Goal: Task Accomplishment & Management: Complete application form

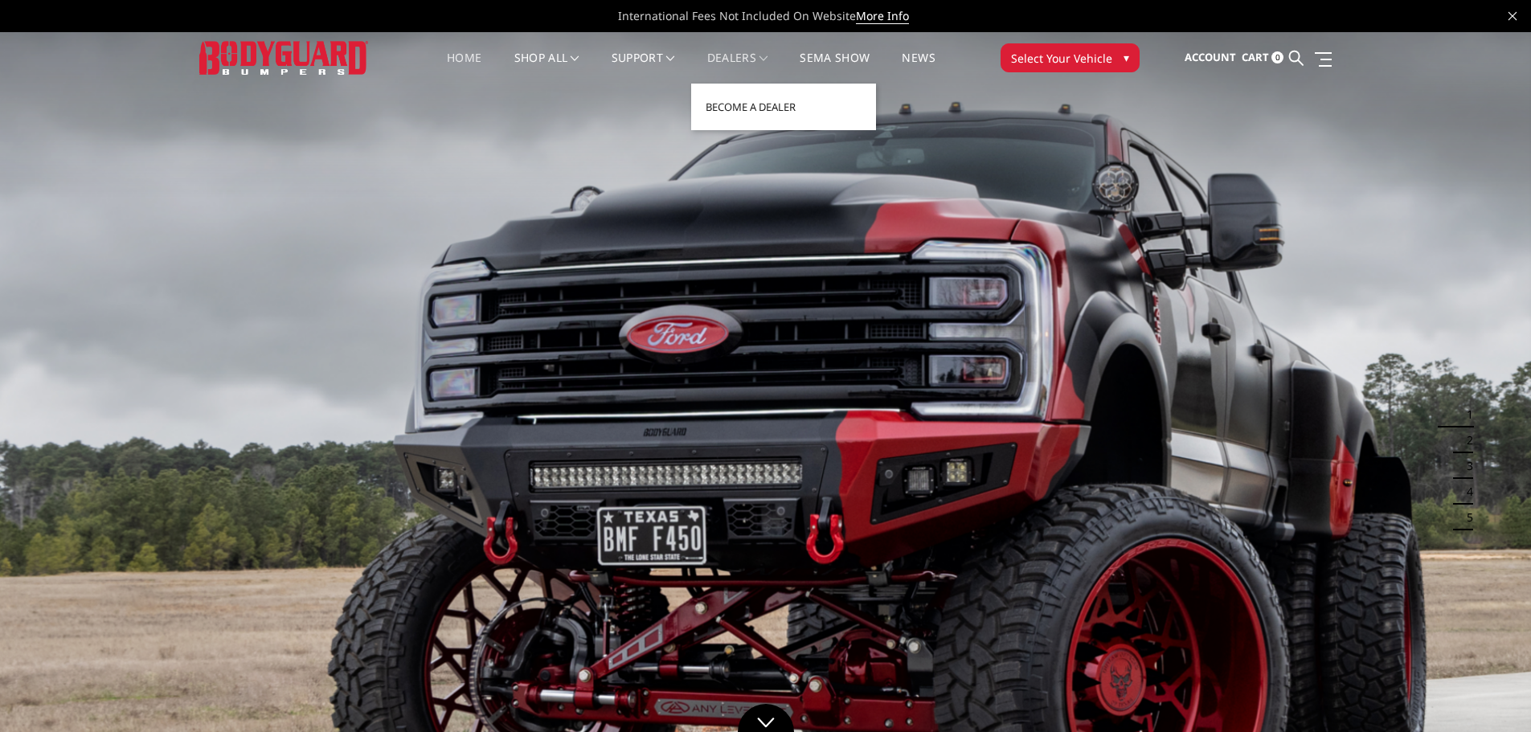
click at [756, 56] on link "Dealers" at bounding box center [737, 67] width 61 height 31
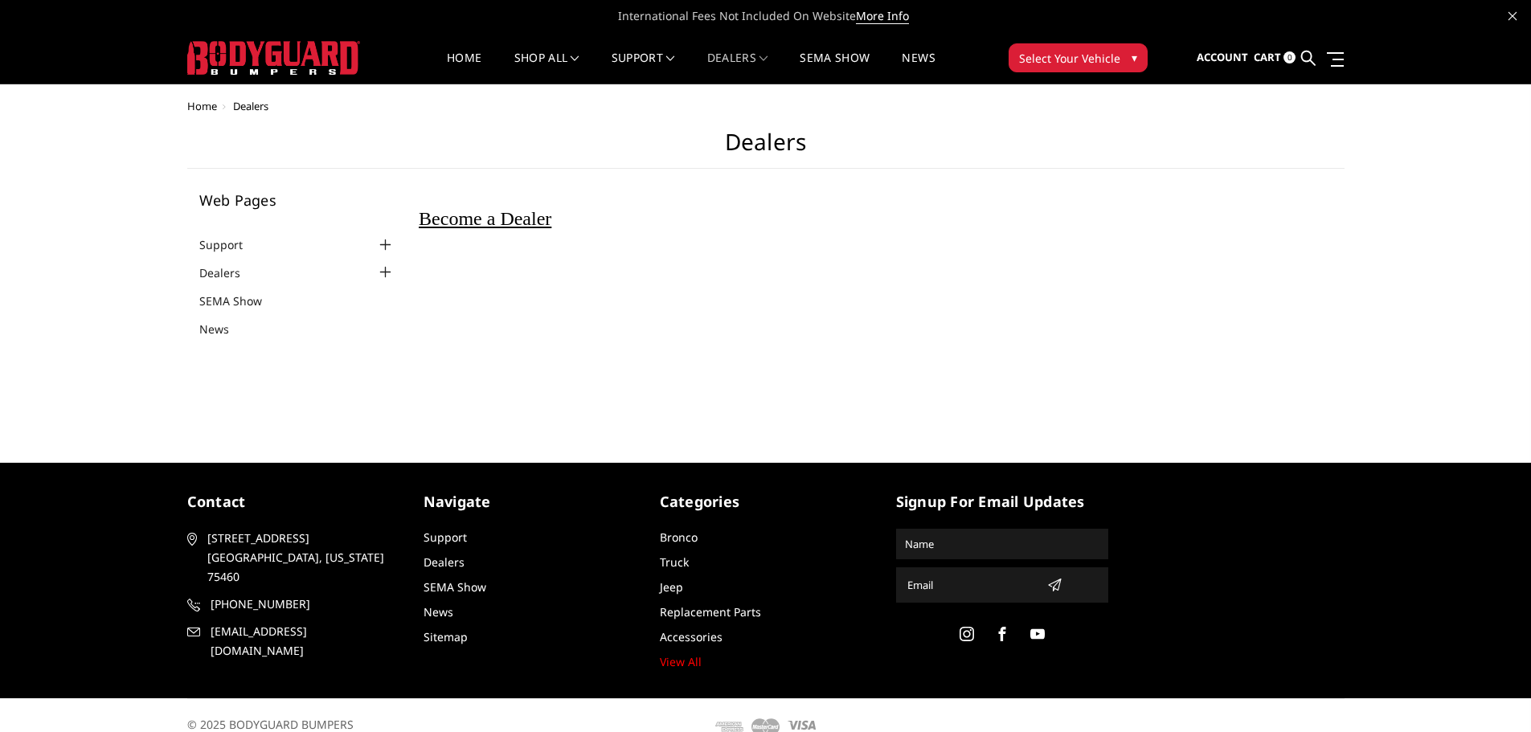
click at [551, 222] on span "Become a Dealer" at bounding box center [485, 218] width 133 height 21
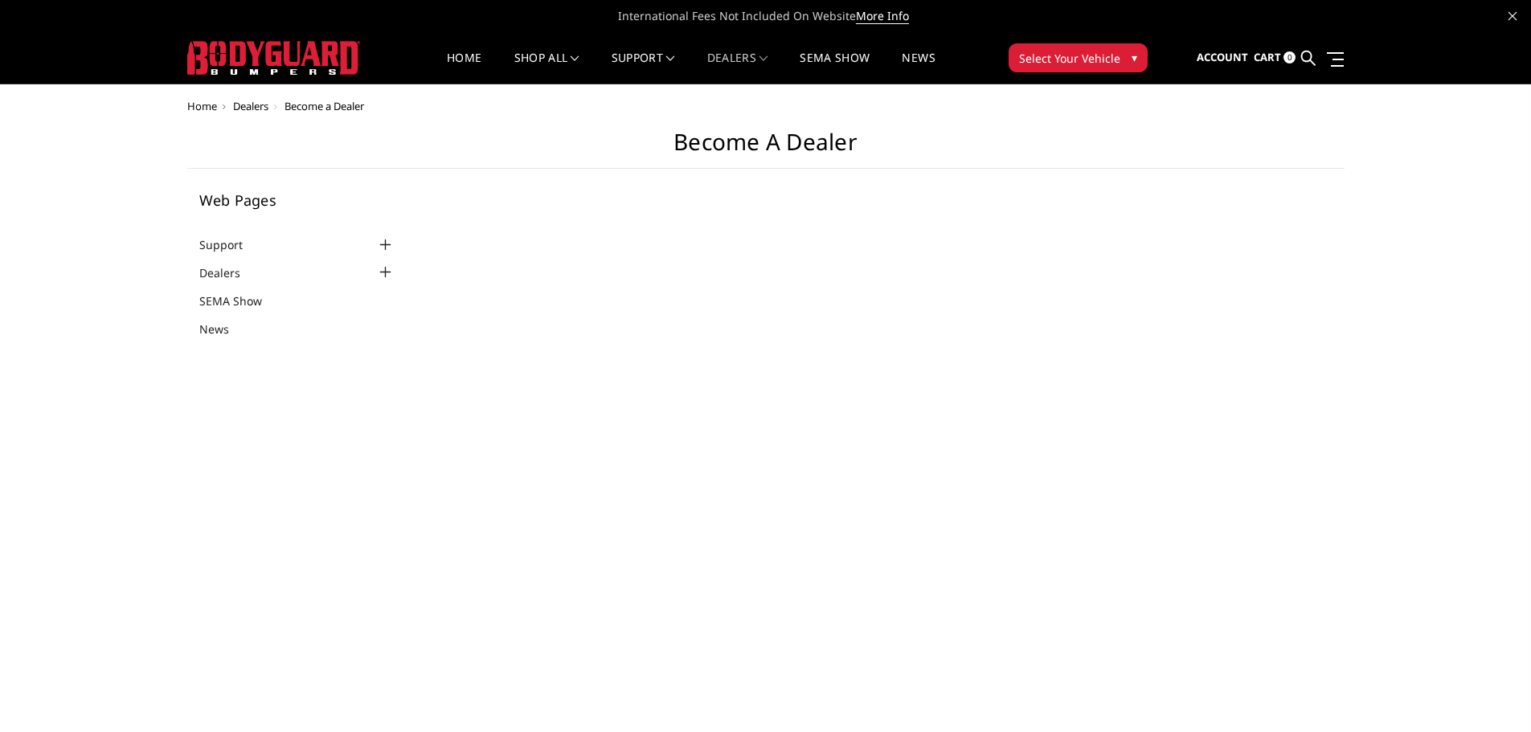
select select "US"
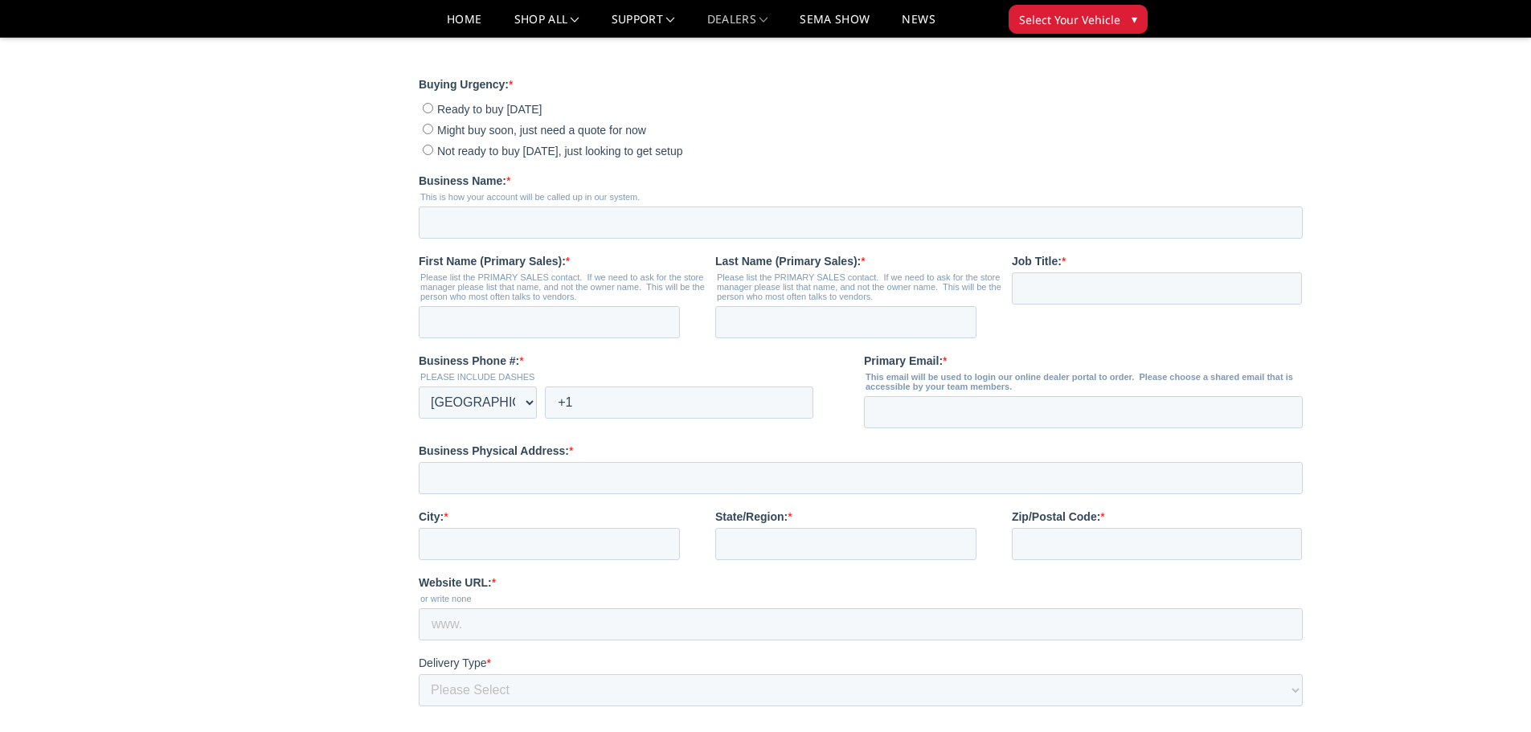
scroll to position [402, 0]
click at [427, 109] on input "Ready to buy today" at bounding box center [428, 104] width 10 height 10
radio input "true"
click at [471, 235] on input "Business Name: *" at bounding box center [861, 219] width 884 height 32
type input "Trails West Dist. Inc"
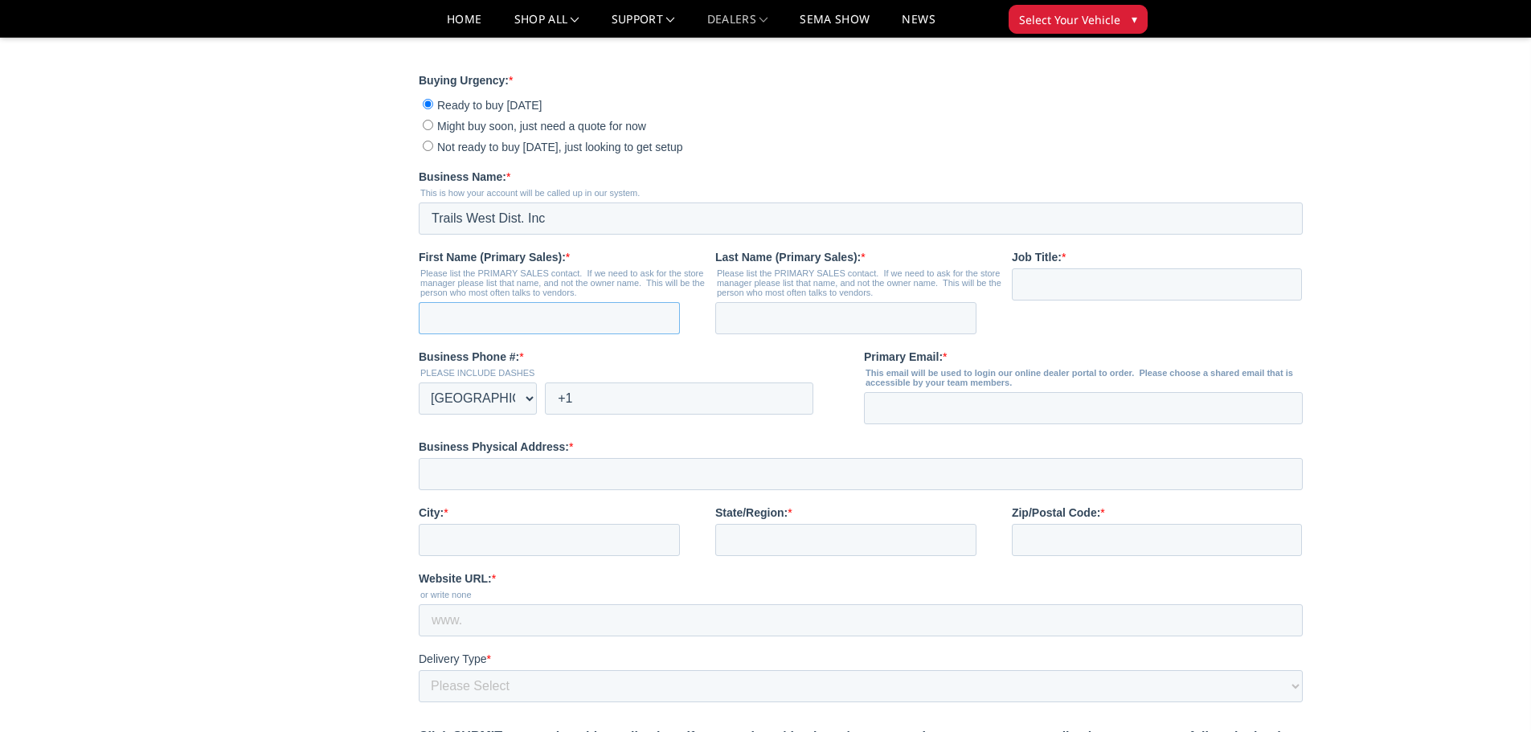
click at [510, 334] on input "First Name (Primary Sales): *" at bounding box center [549, 318] width 261 height 32
type input "Ryan"
type input "Pegg"
type input "Owner"
drag, startPoint x: 612, startPoint y: 427, endPoint x: 612, endPoint y: 437, distance: 9.6
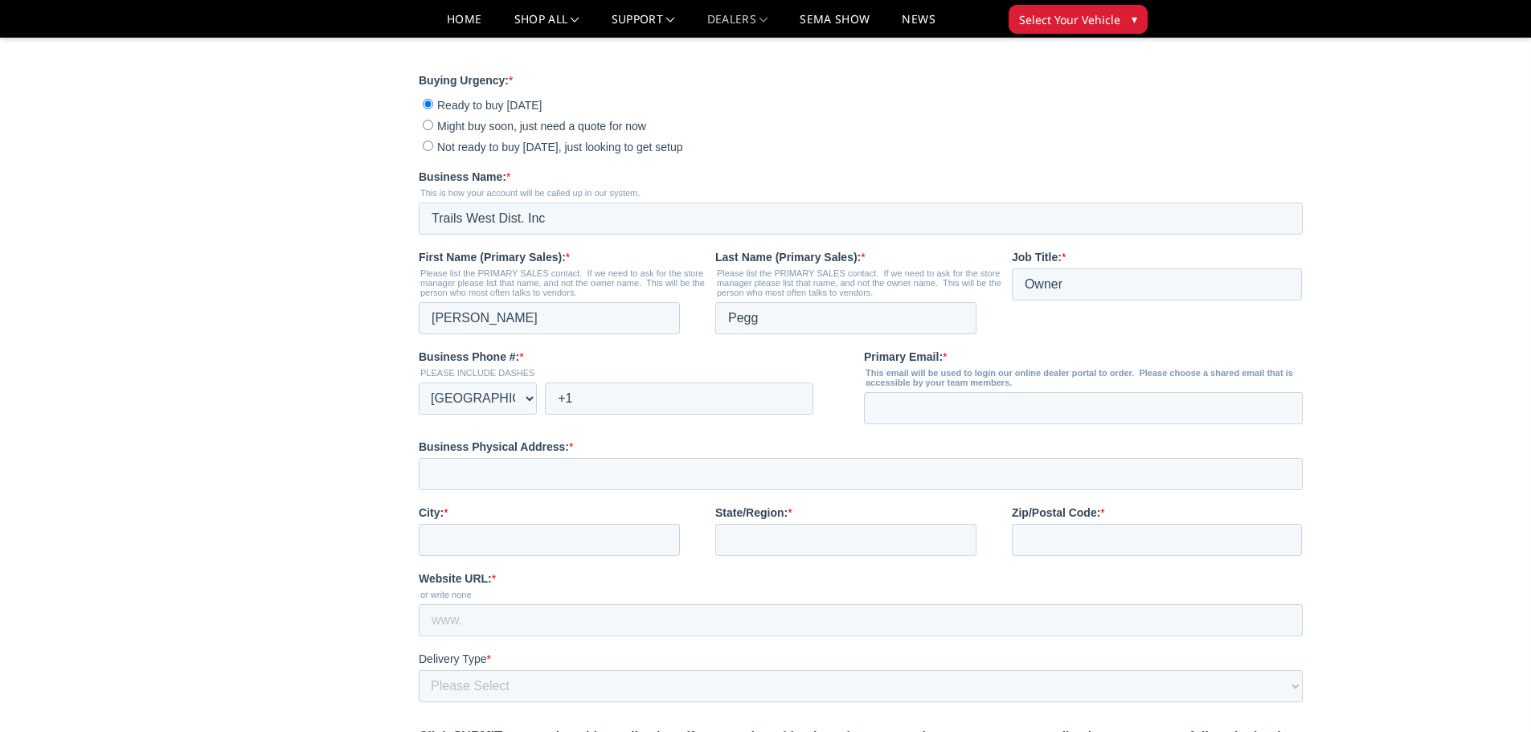
click at [612, 415] on div "Business Phone #: * PLEASE INCLUDE DASHES * Afghanistan (‫افغانستان‬‎) Albania …" at bounding box center [641, 382] width 445 height 66
click at [612, 415] on input "+1" at bounding box center [679, 399] width 269 height 32
click at [599, 415] on input "+1 7409645140" at bounding box center [679, 399] width 269 height 32
click at [622, 415] on input "+1 740-9645140" at bounding box center [679, 399] width 269 height 32
type input "+1 740-964-5140"
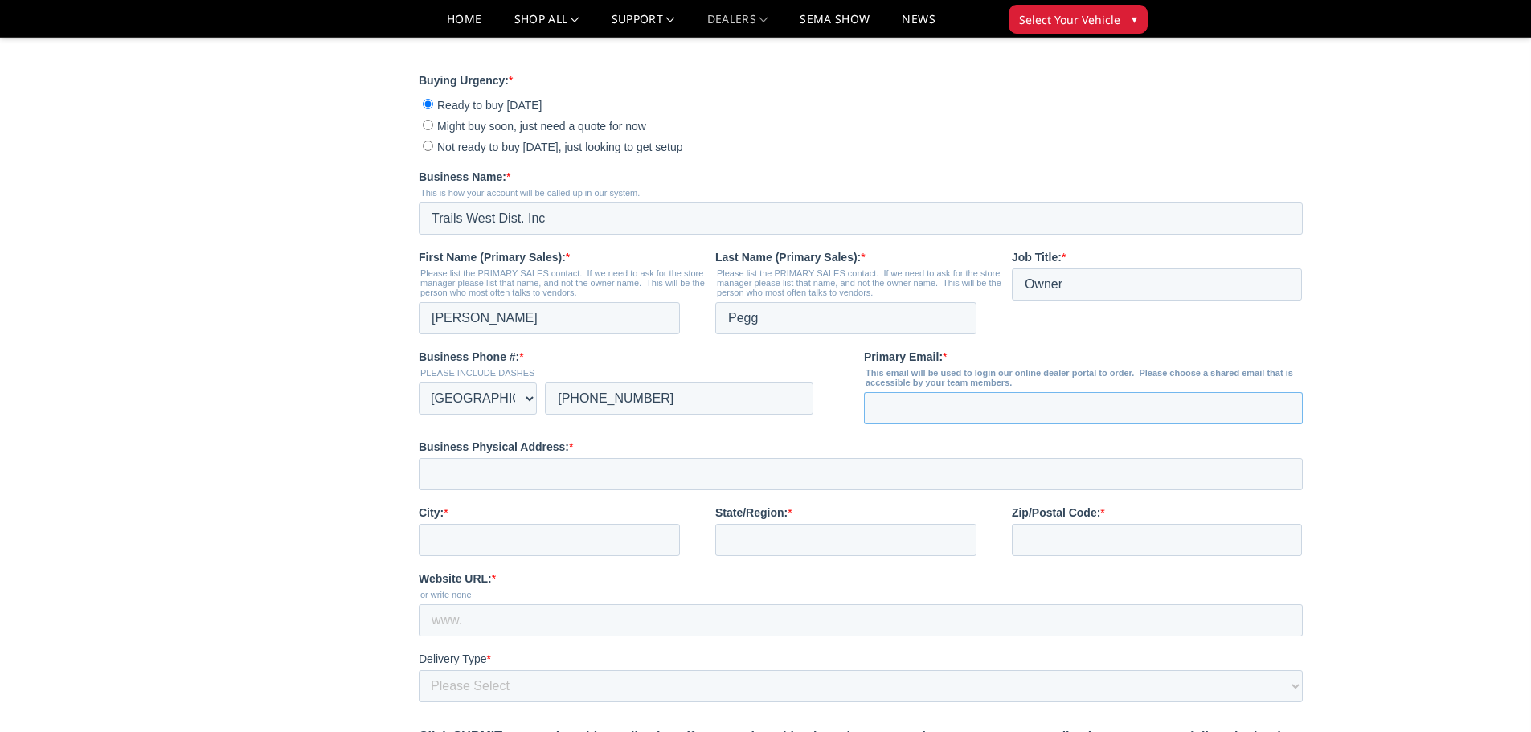
click at [975, 424] on input "Primary Email: *" at bounding box center [1083, 408] width 439 height 32
type input "b"
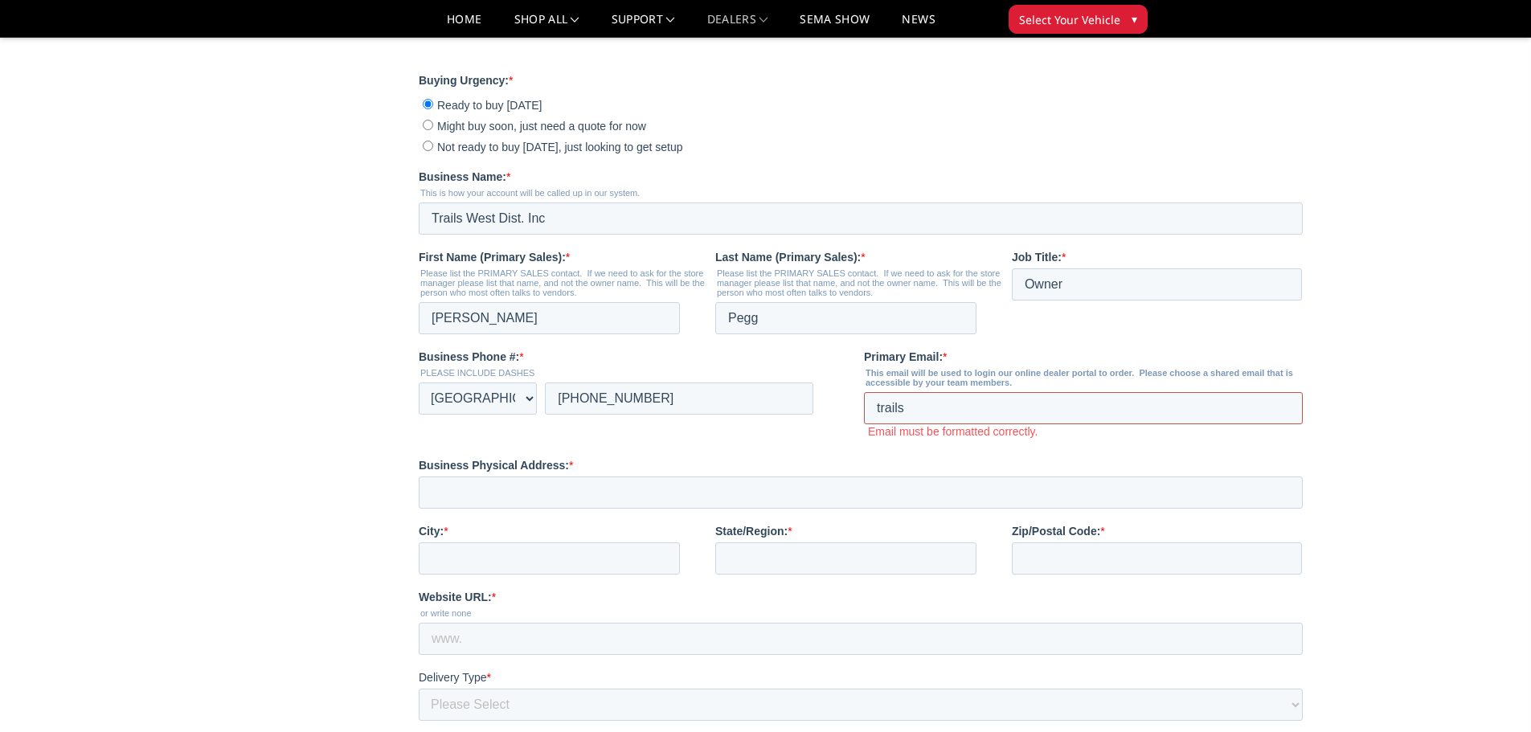
type input "trailswestonline@gmail.com"
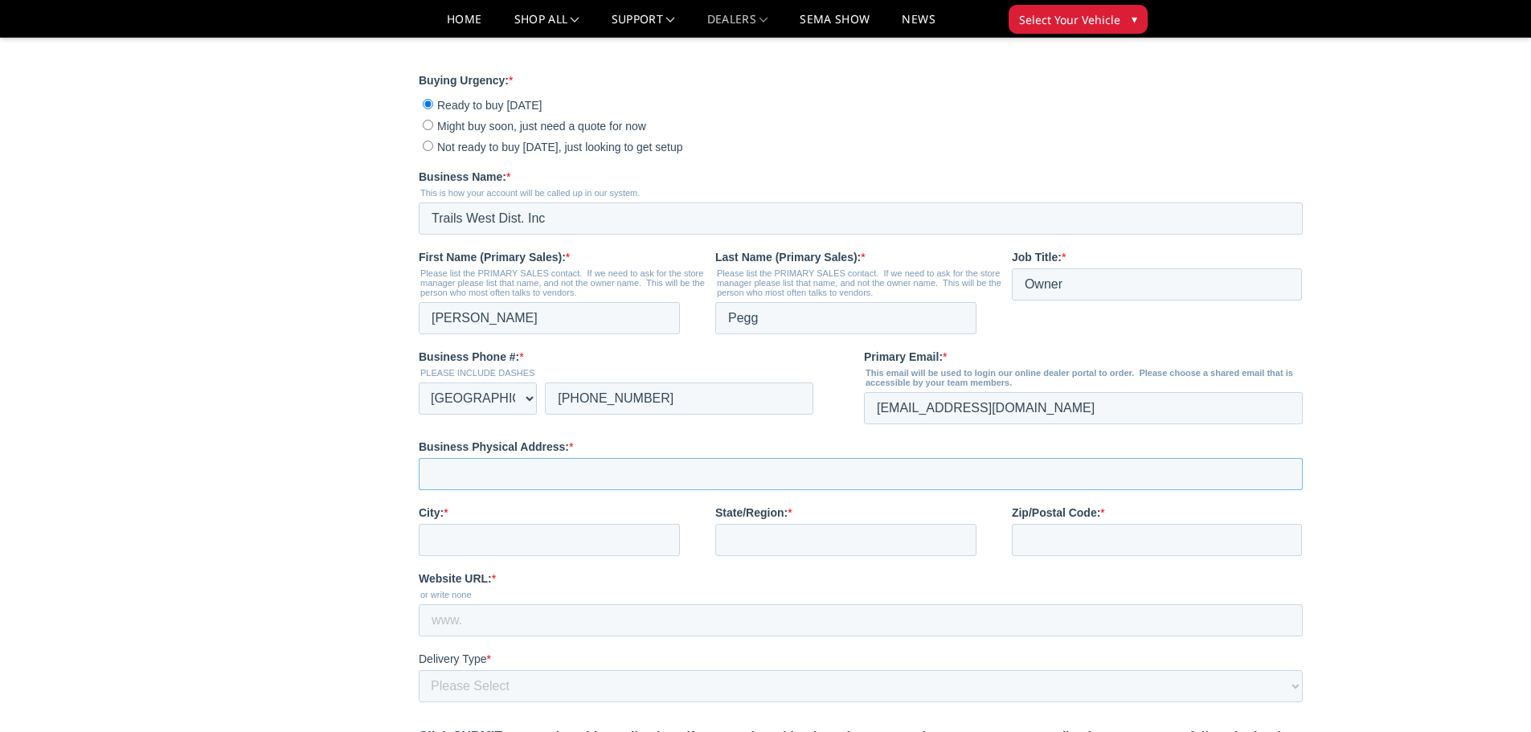
click at [584, 490] on input "Business Physical Address: *" at bounding box center [861, 474] width 884 height 32
type input "12290 National Road SW"
click at [523, 556] on input "City: *" at bounding box center [549, 540] width 261 height 32
type input "Pataskala"
click at [789, 556] on input "State/Region: *" at bounding box center [845, 540] width 261 height 32
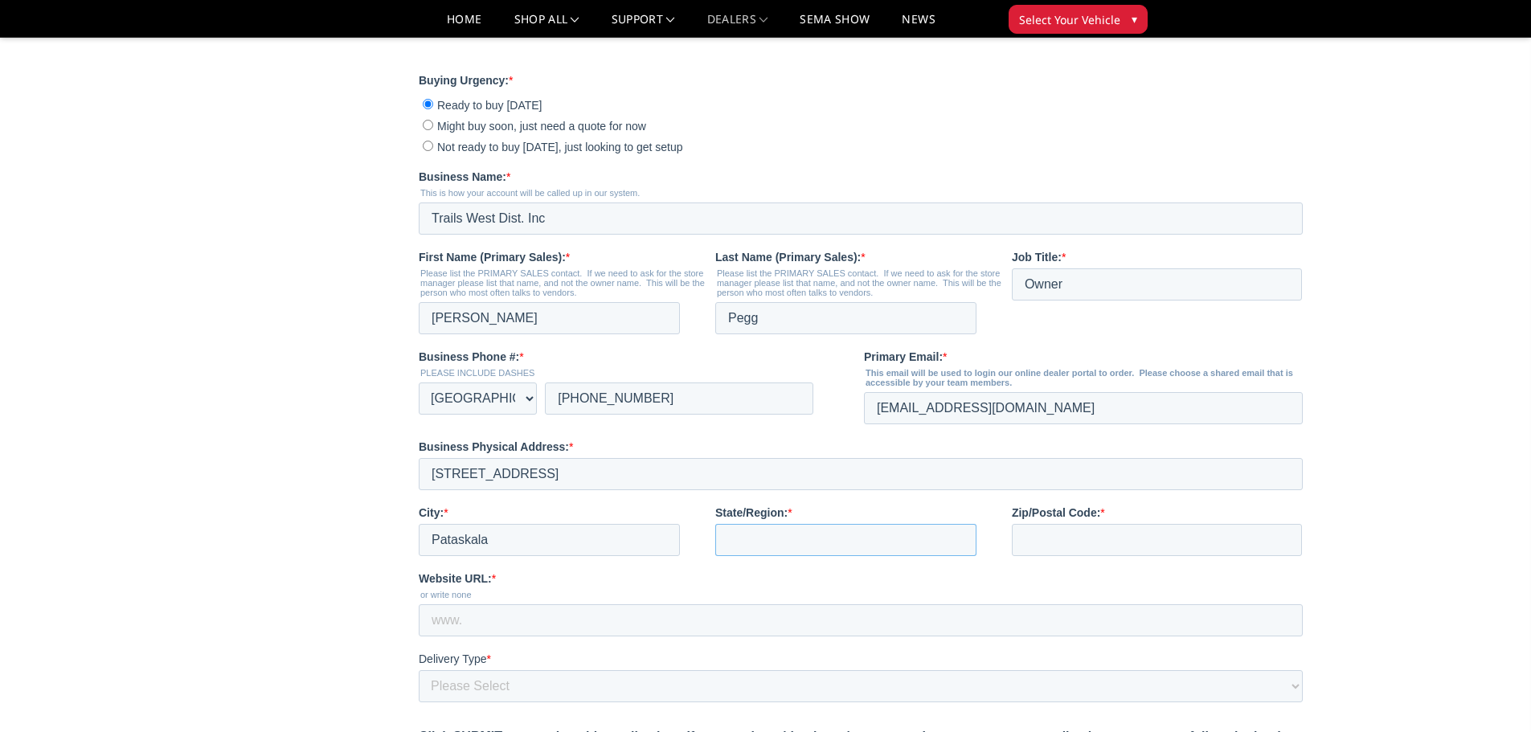
type input "OH"
click at [1048, 556] on input "Zip/Postal Code: *" at bounding box center [1157, 540] width 290 height 32
type input "43062"
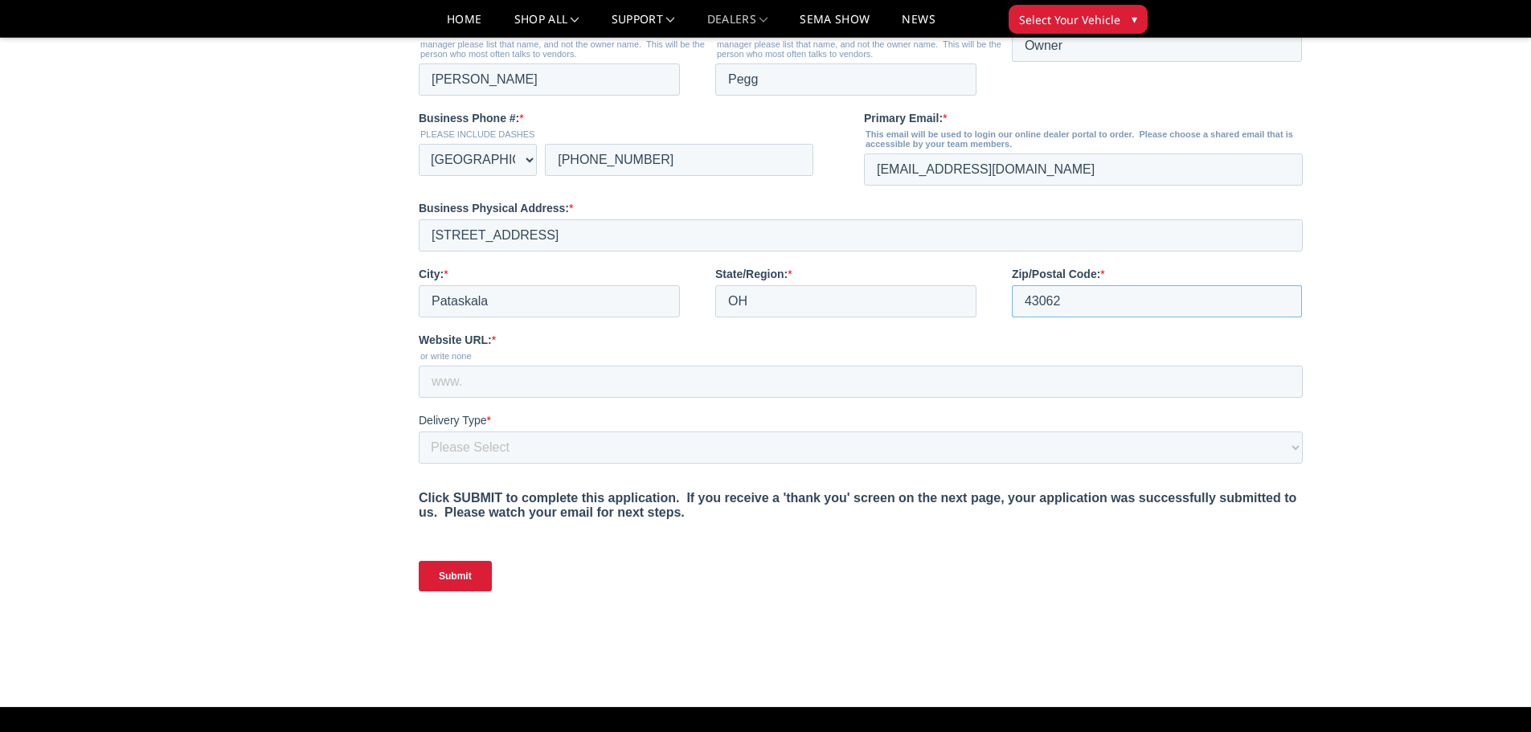
scroll to position [724, 0]
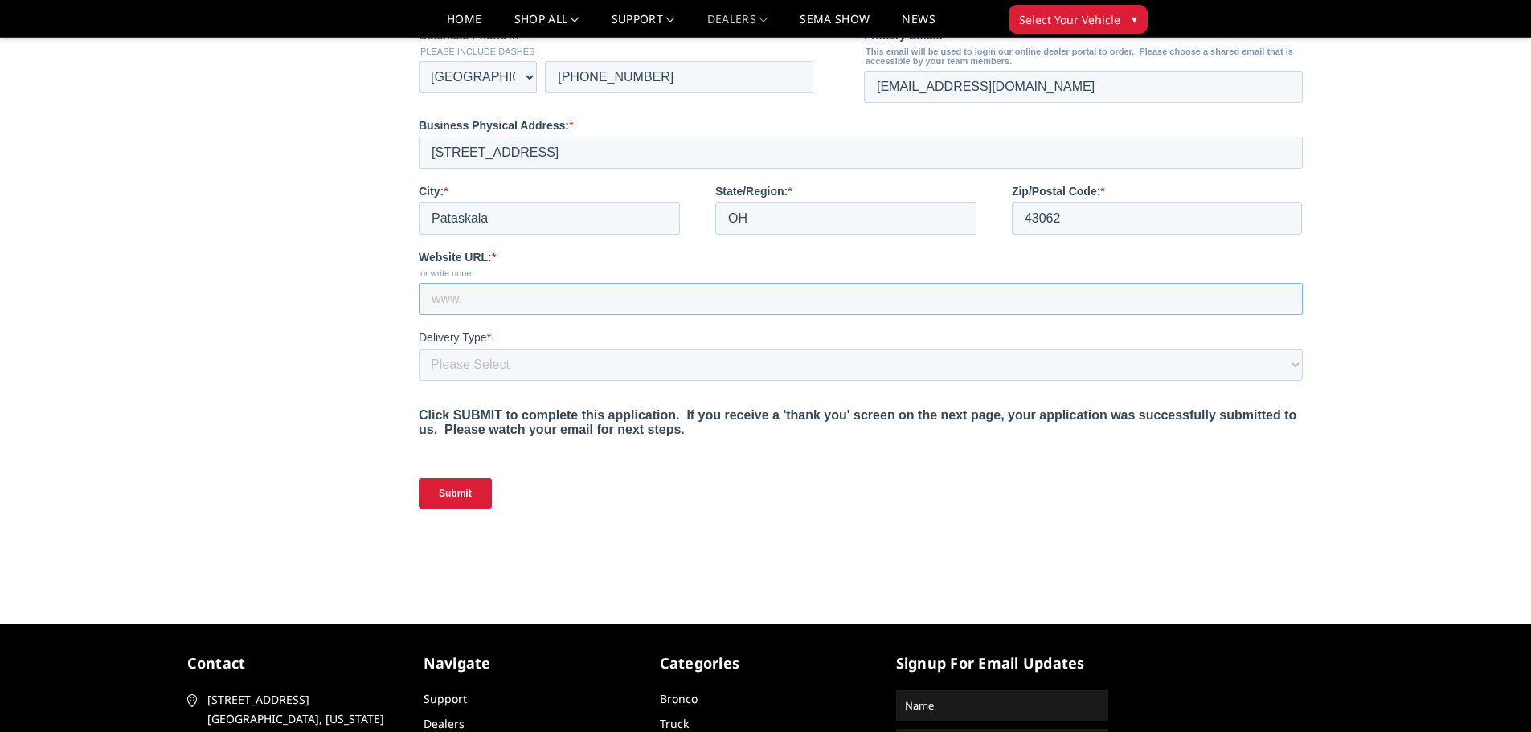
click at [476, 315] on input "Website URL: *" at bounding box center [861, 299] width 884 height 32
type input "www.trailswestonline.com"
click at [500, 381] on select "Please Select Yes, I need a liftgate No, I have a forklift and/or dock" at bounding box center [861, 365] width 884 height 32
select select "I have a forklift"
click at [419, 381] on select "Please Select Yes, I need a liftgate No, I have a forklift and/or dock" at bounding box center [861, 365] width 884 height 32
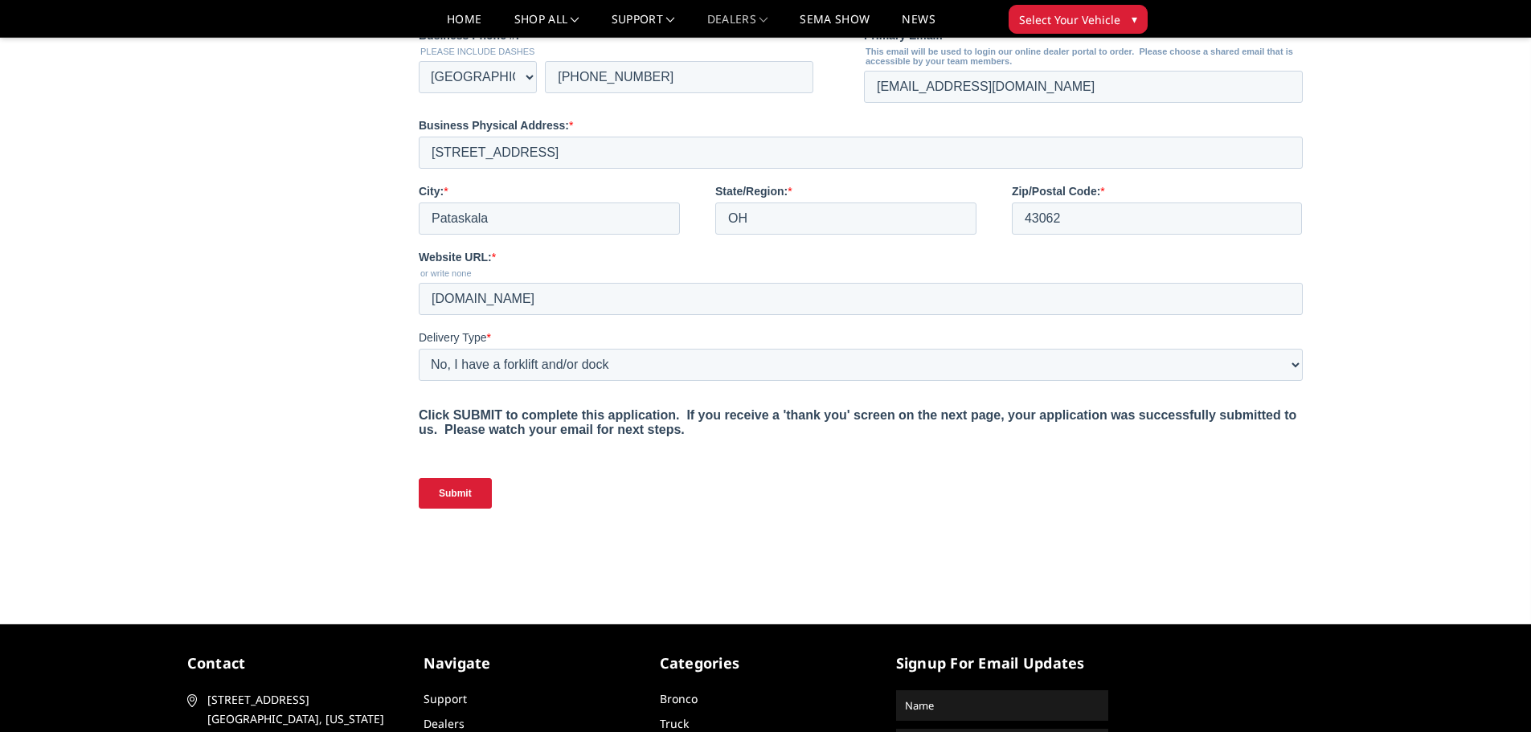
click at [474, 509] on input "Submit" at bounding box center [455, 493] width 73 height 31
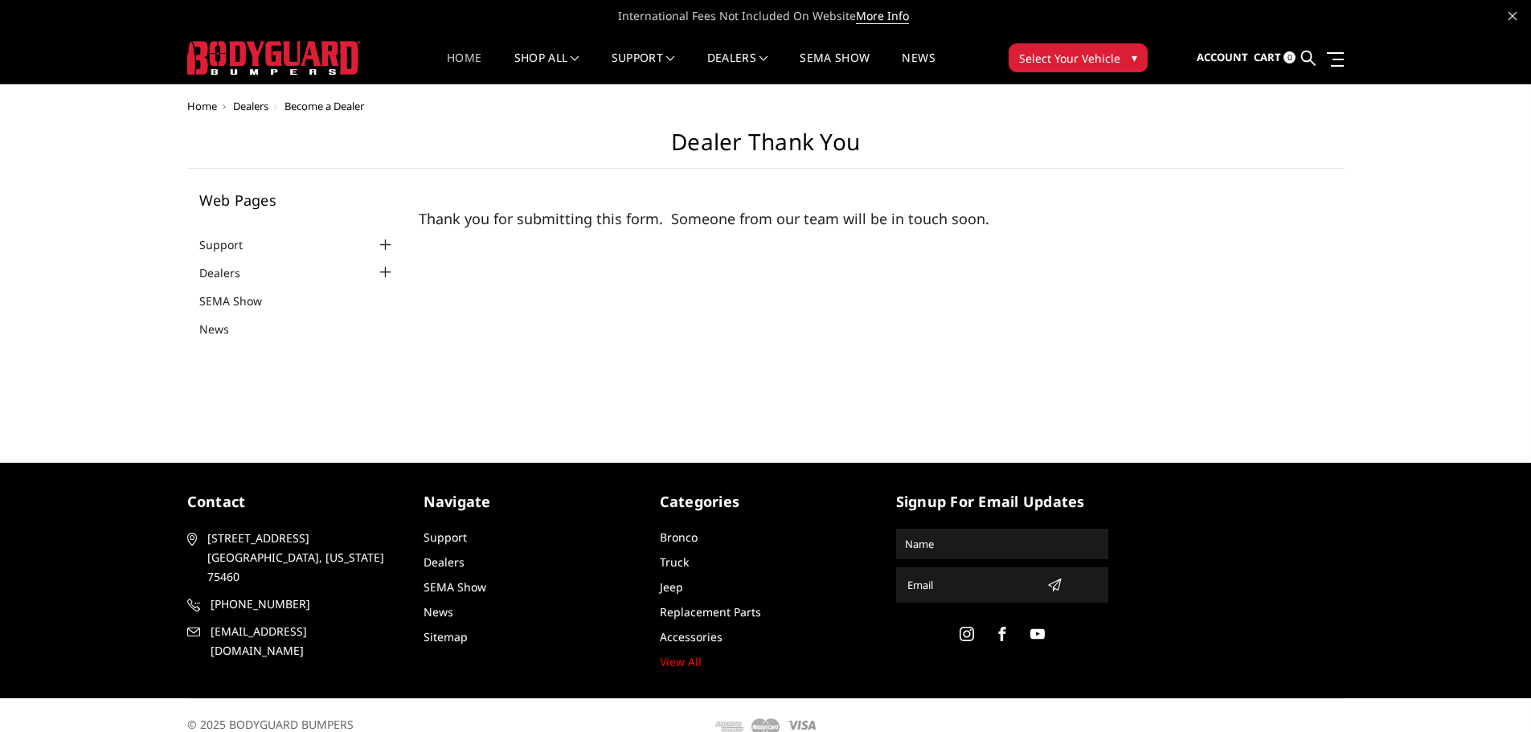
click at [467, 55] on link "Home" at bounding box center [464, 67] width 35 height 31
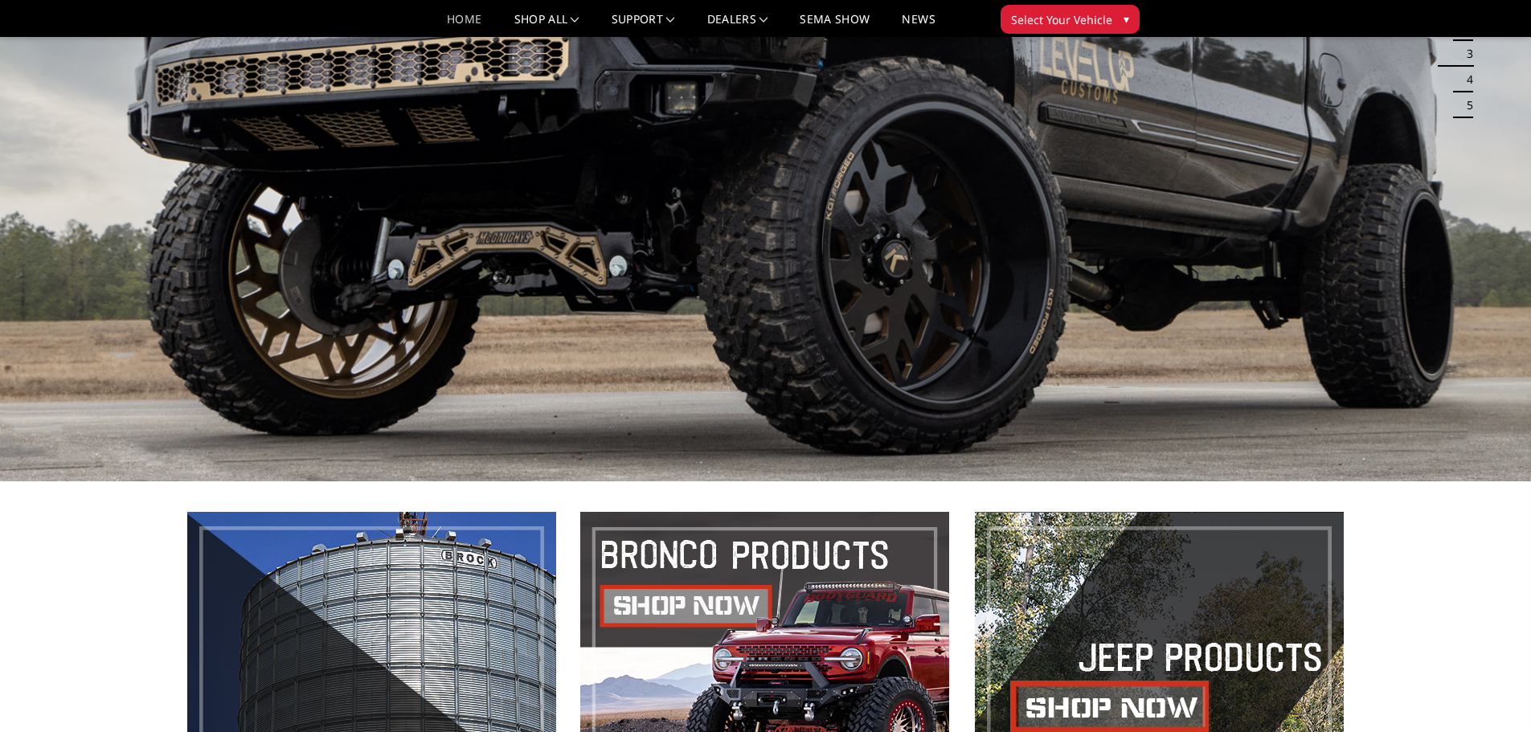
scroll to position [248, 0]
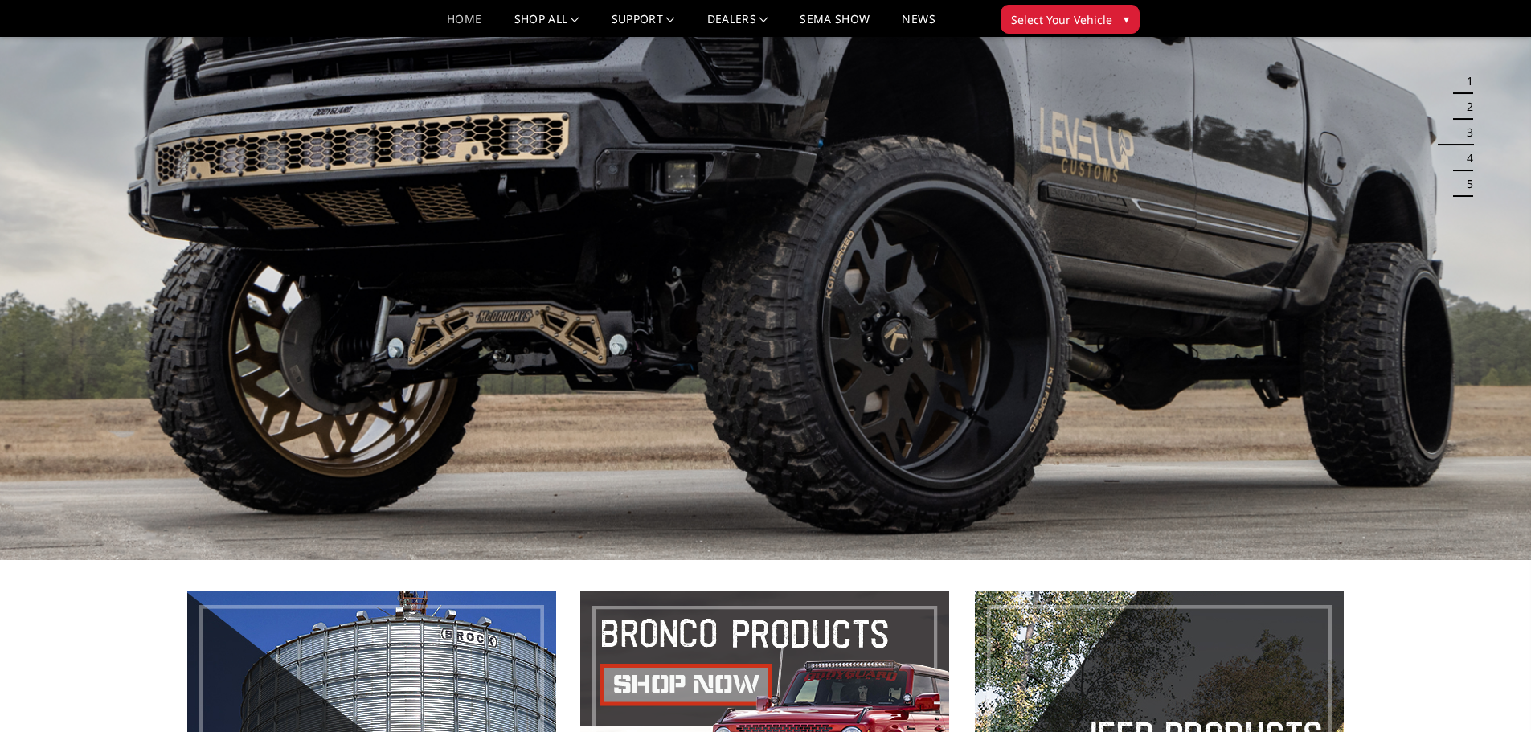
click at [475, 28] on link "Home" at bounding box center [464, 25] width 35 height 23
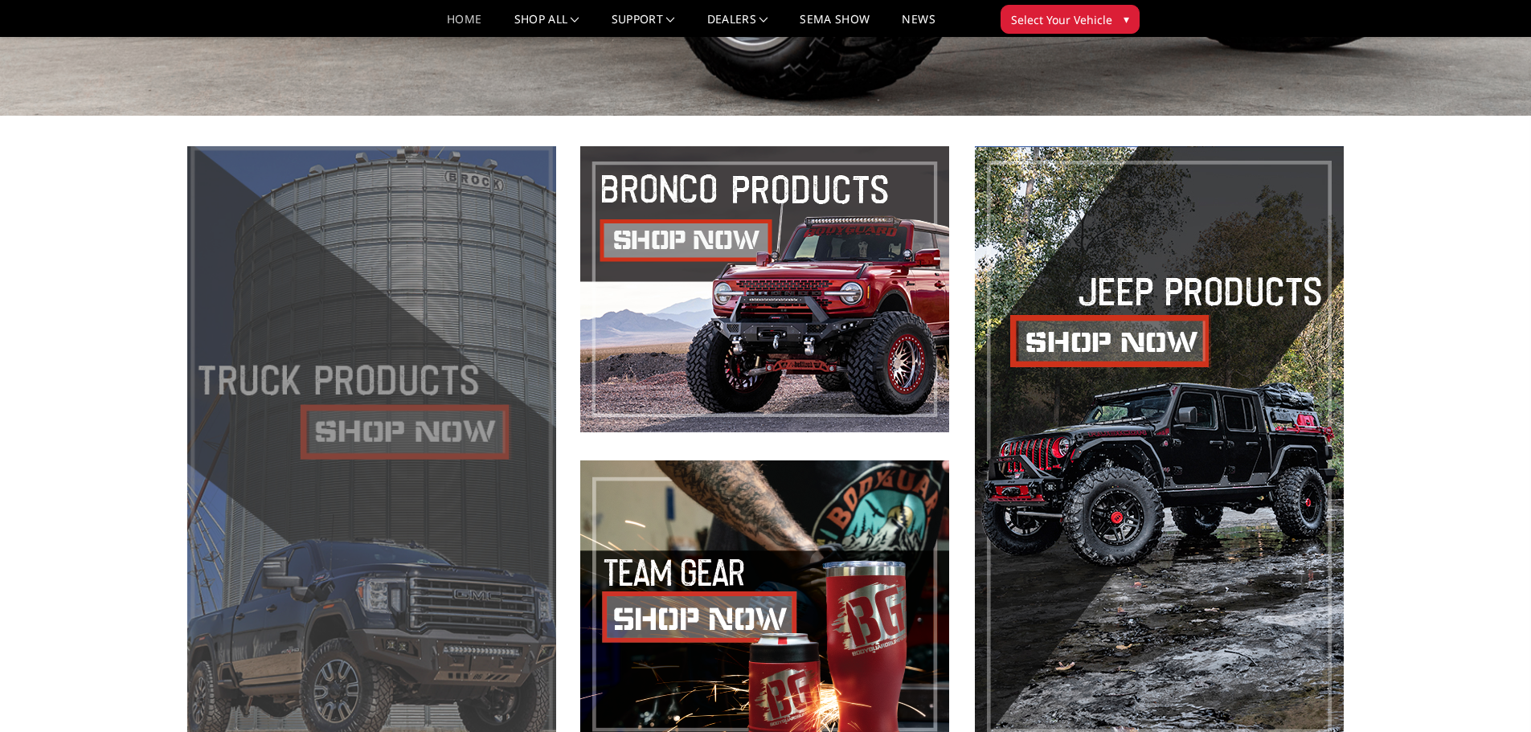
scroll to position [1126, 0]
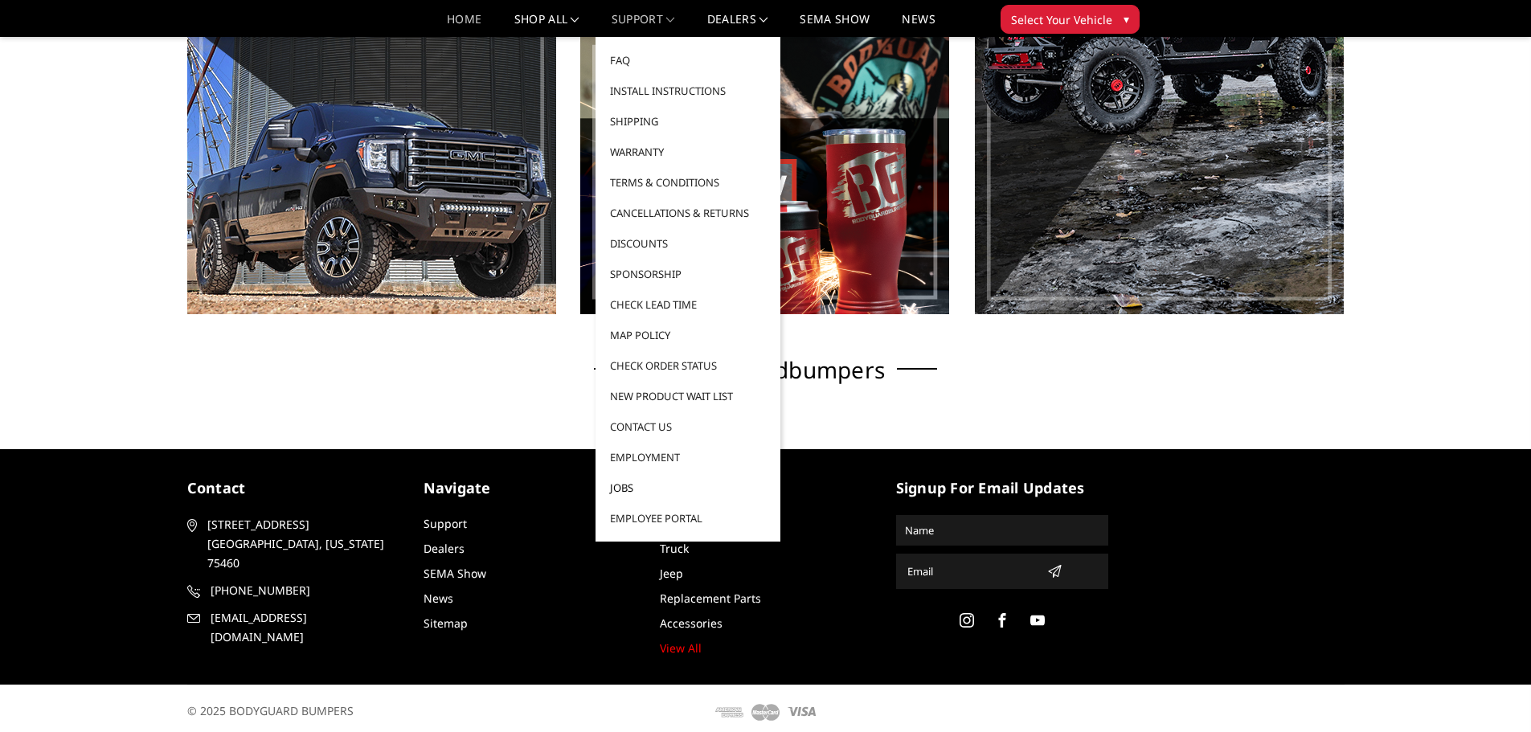
click at [622, 480] on link "Jobs" at bounding box center [688, 488] width 172 height 31
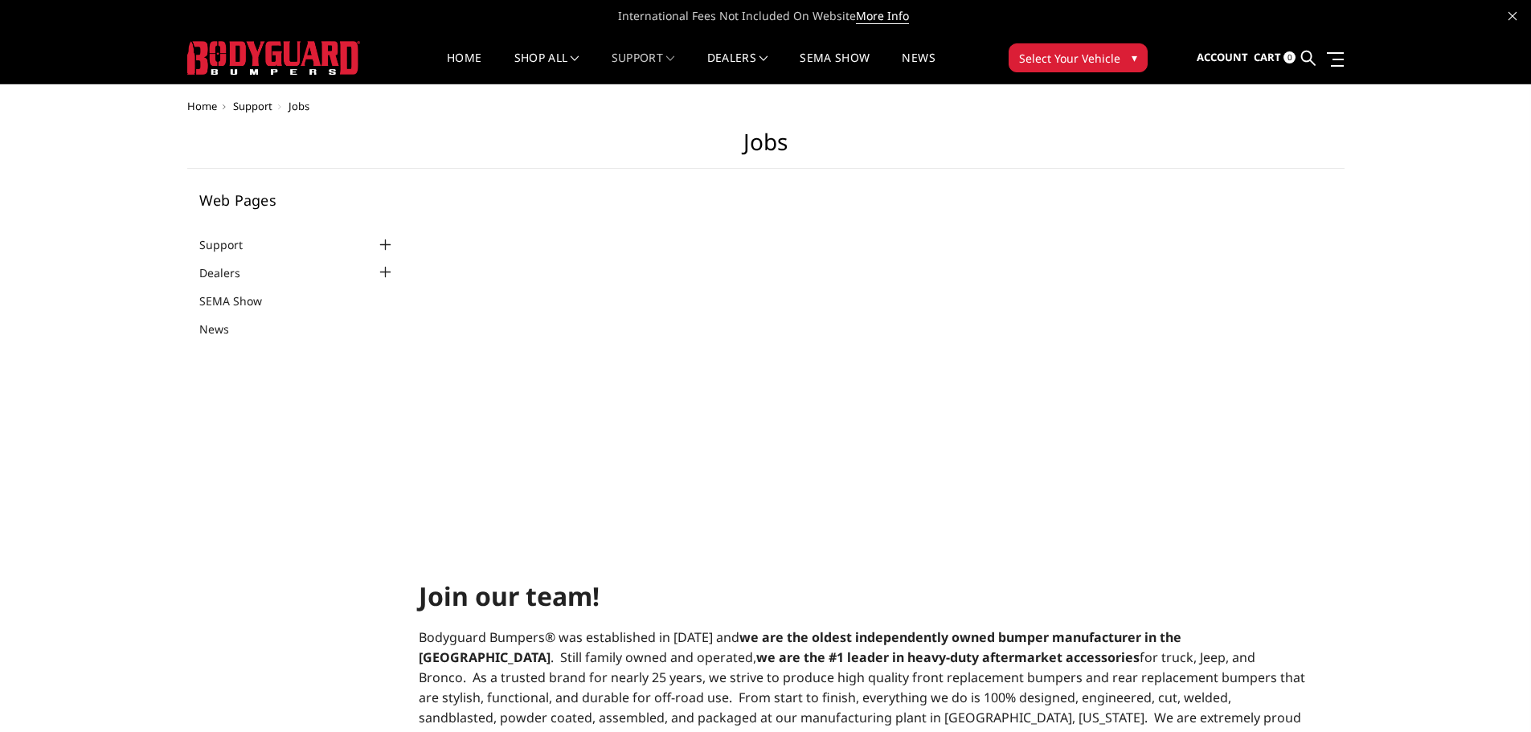
select select "US"
click at [269, 58] on img at bounding box center [273, 58] width 173 height 34
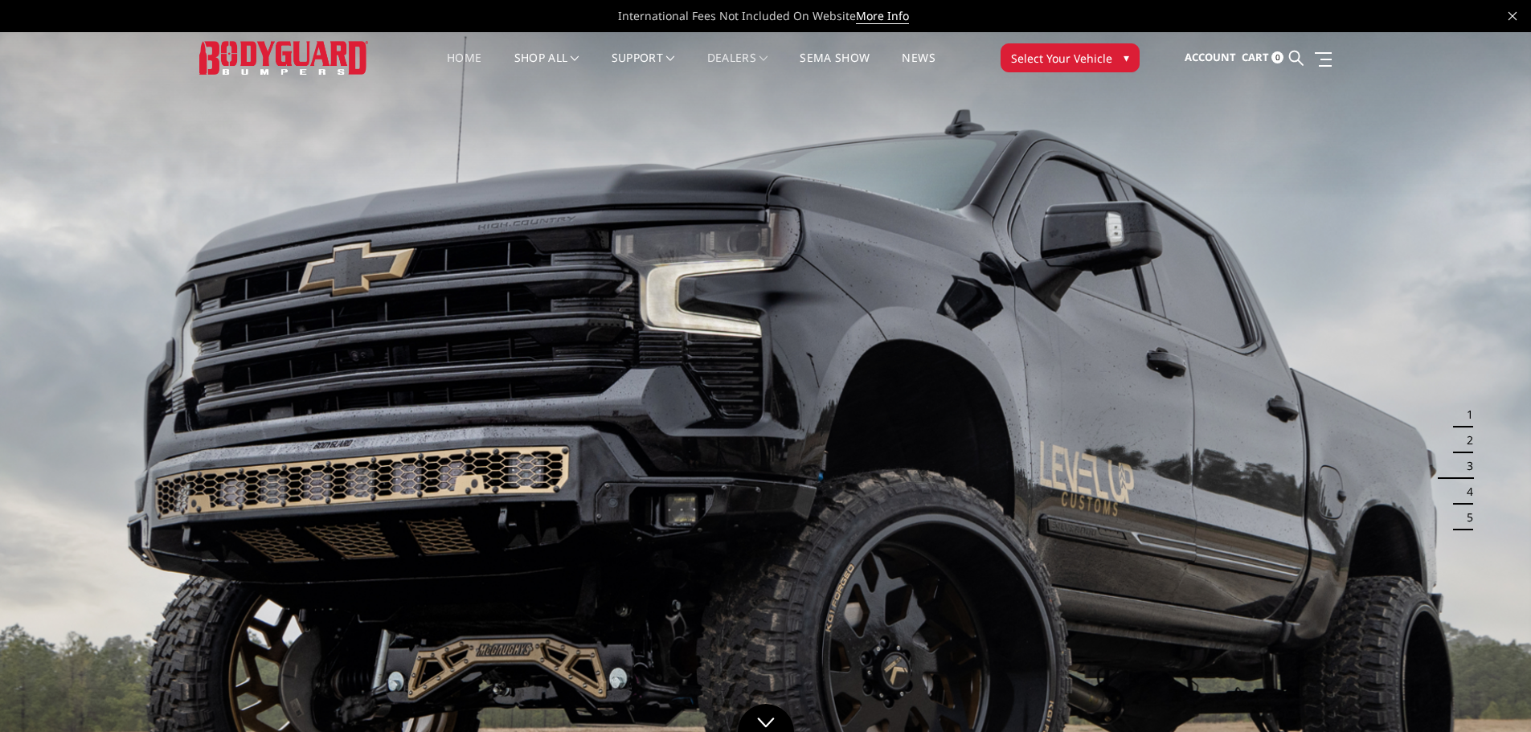
click at [769, 55] on link "Dealers" at bounding box center [737, 67] width 61 height 31
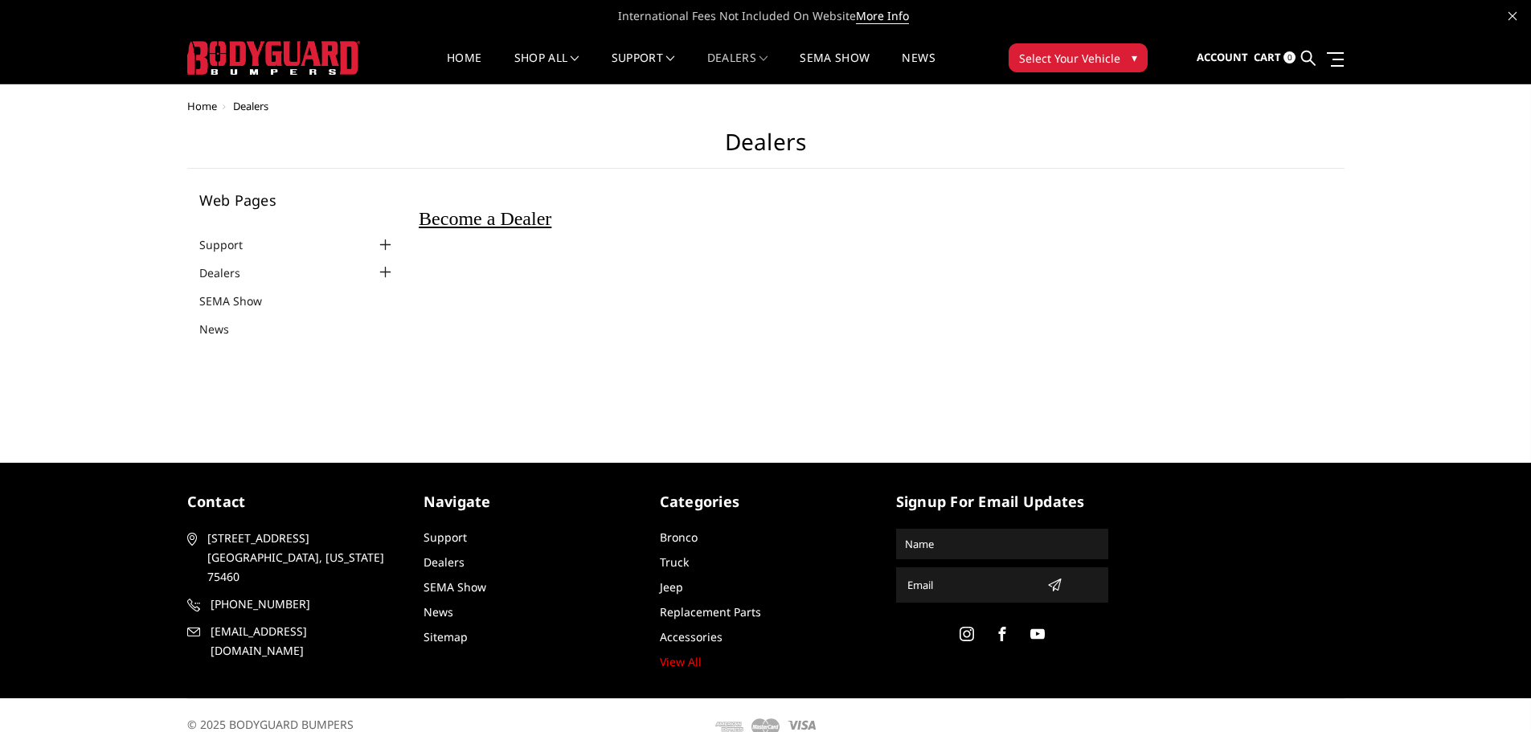
click at [502, 222] on span "Become a Dealer" at bounding box center [485, 218] width 133 height 21
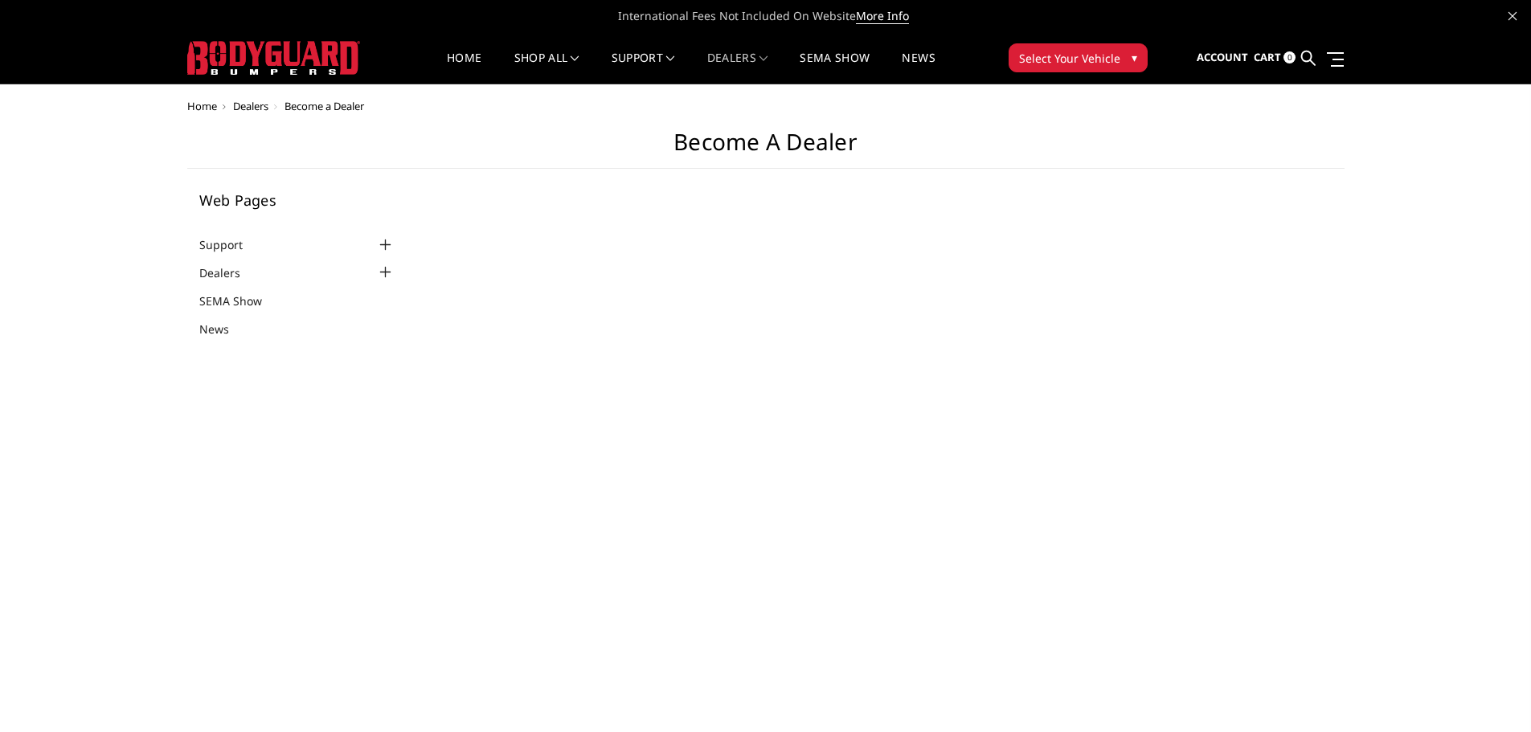
select select "US"
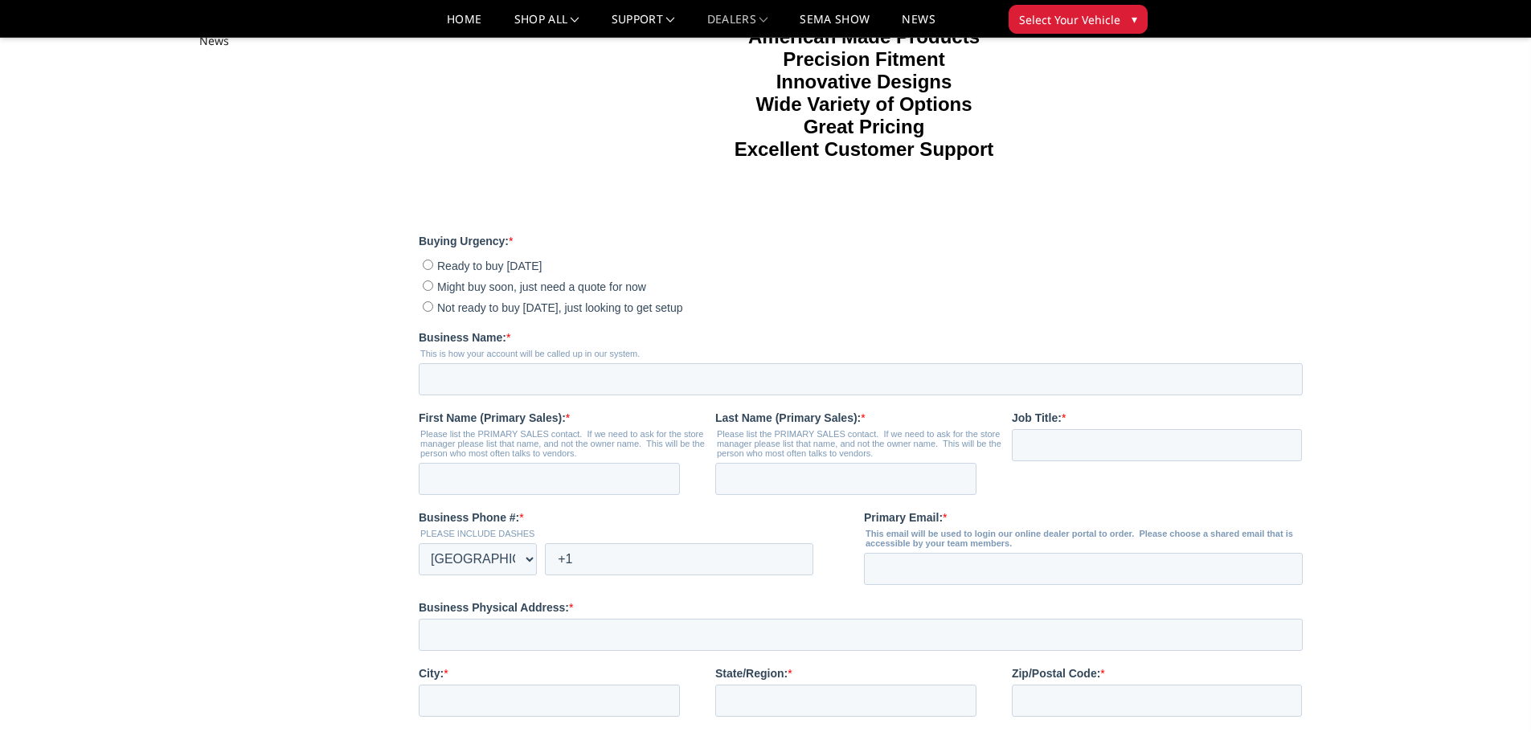
scroll to position [161, 0]
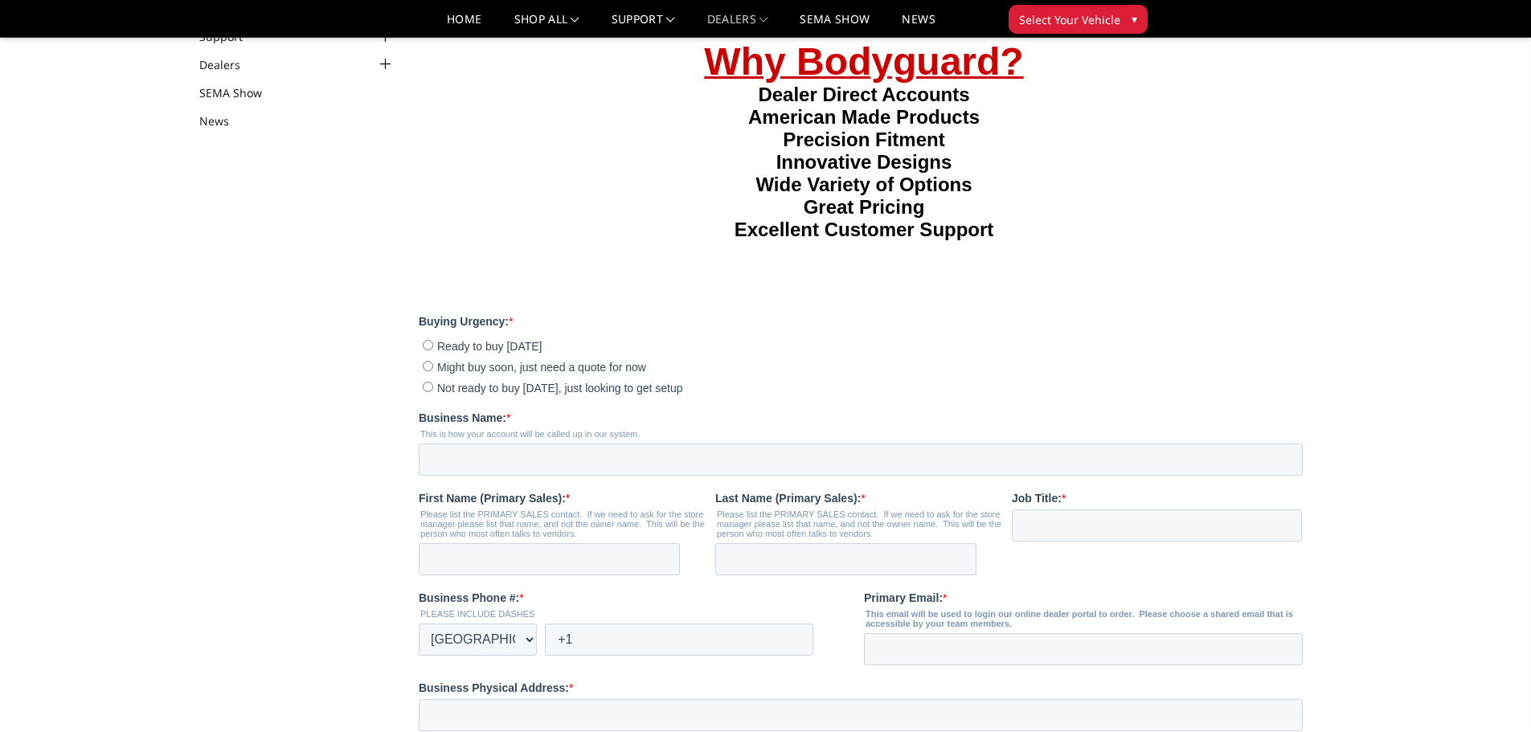
click at [838, 217] on strong "Great Pricing" at bounding box center [864, 206] width 121 height 22
click at [761, 105] on strong "Dealer Direct Accounts" at bounding box center [863, 94] width 211 height 22
click at [447, 27] on link "Home" at bounding box center [464, 25] width 35 height 23
